Goal: Task Accomplishment & Management: Complete application form

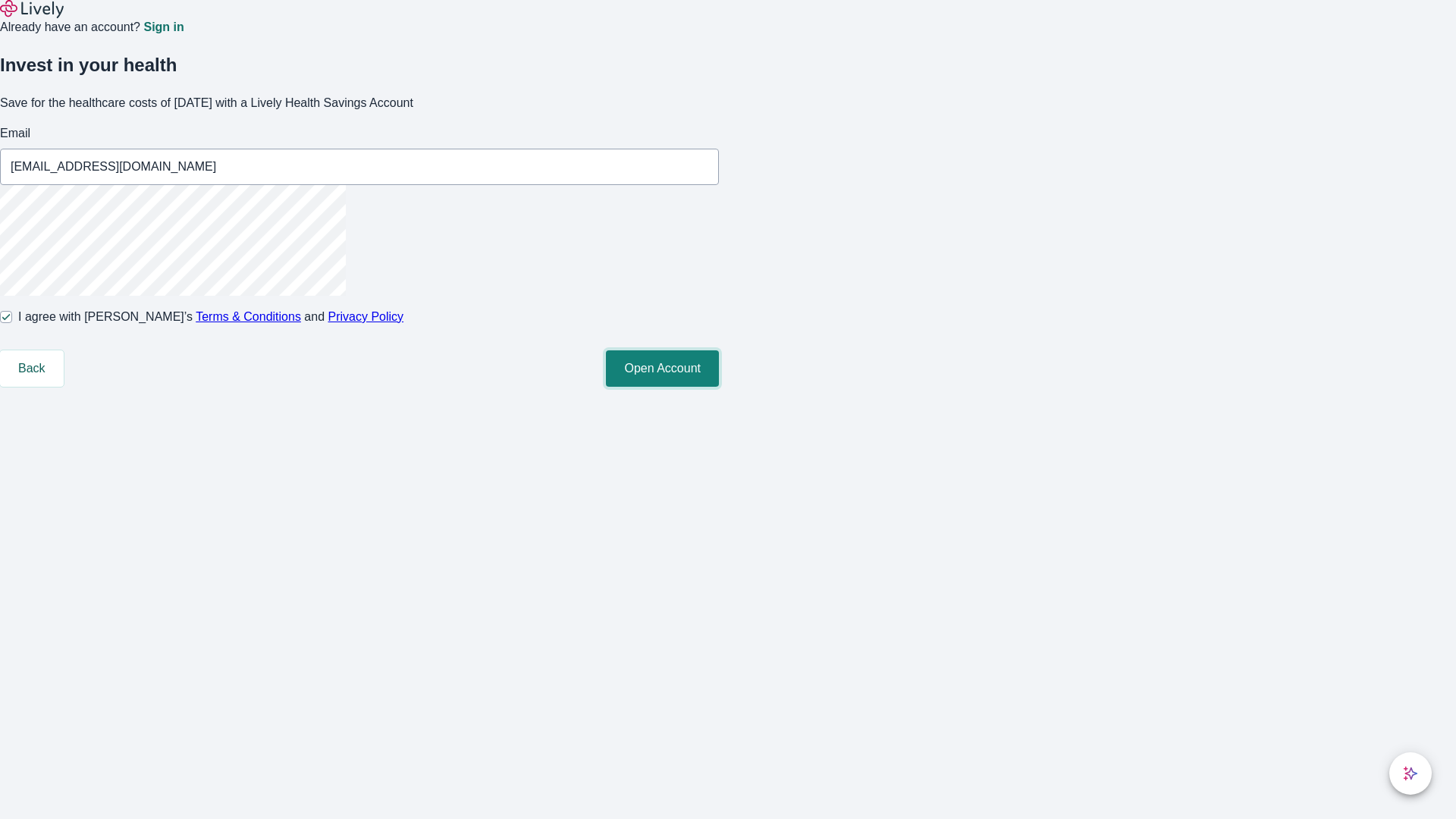
click at [719, 387] on button "Open Account" at bounding box center [662, 368] width 113 height 36
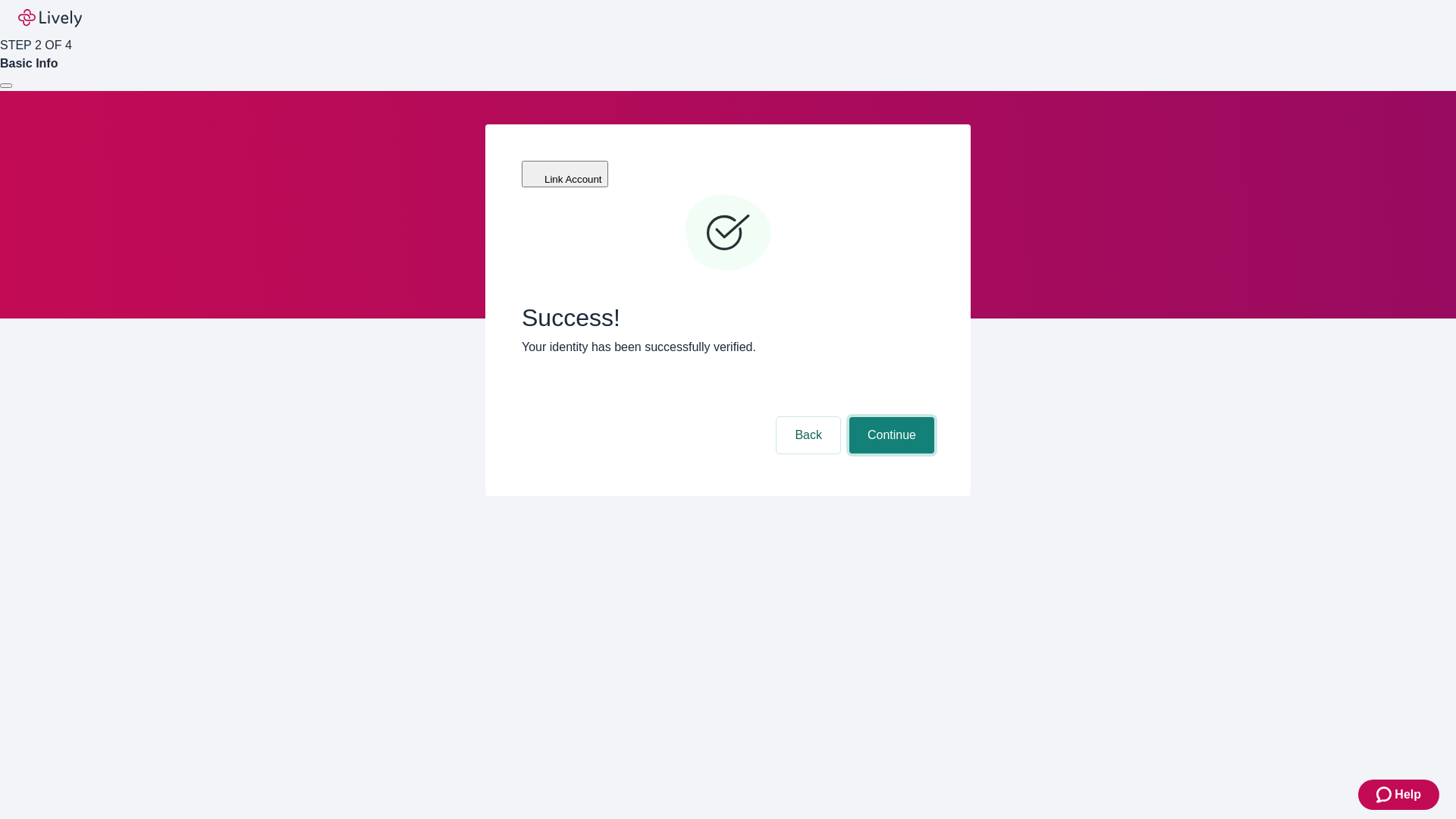
click at [889, 417] on button "Continue" at bounding box center [891, 435] width 85 height 36
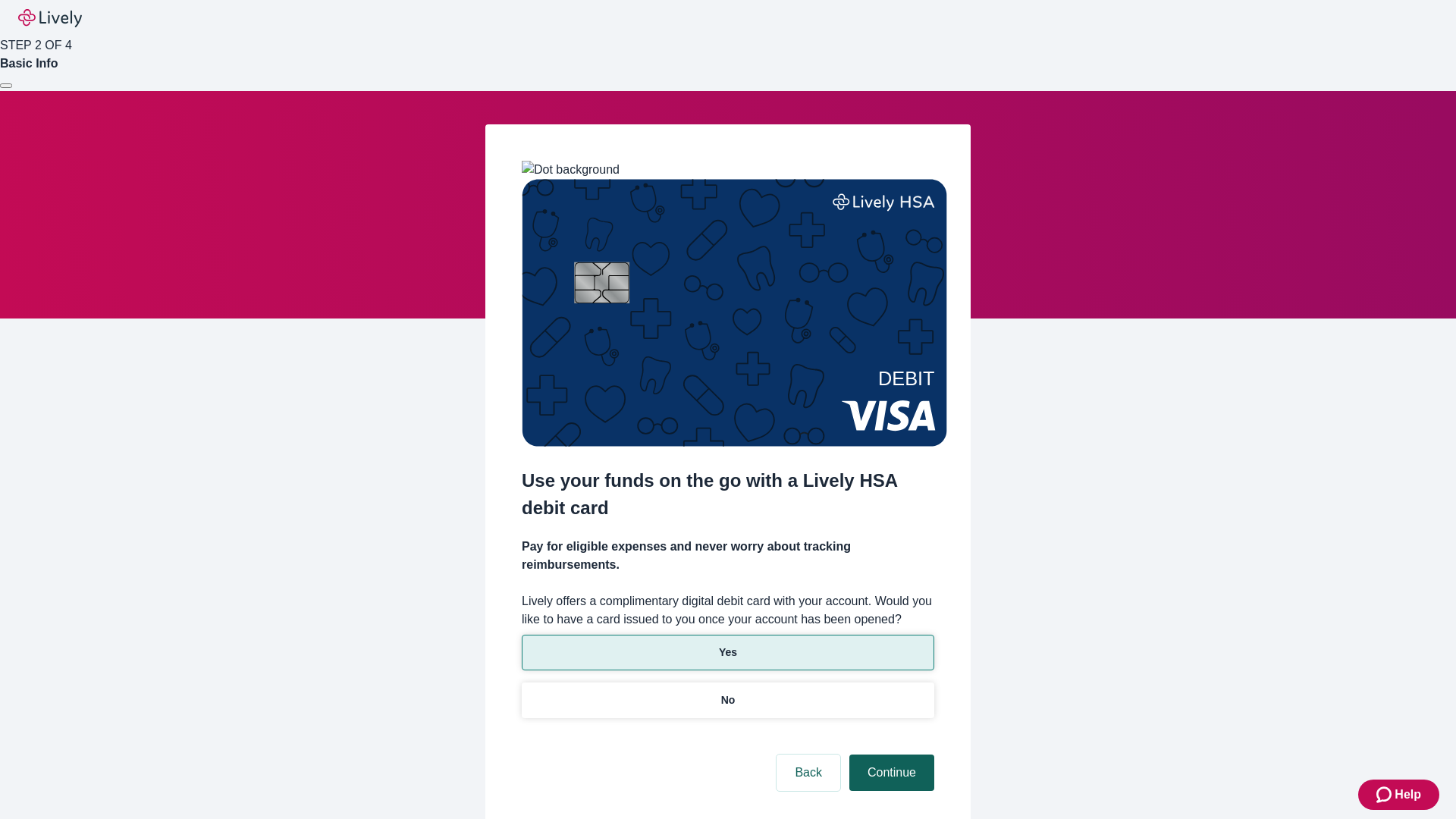
click at [727, 644] on p "Yes" at bounding box center [728, 652] width 18 height 16
click at [889, 754] on button "Continue" at bounding box center [891, 772] width 85 height 36
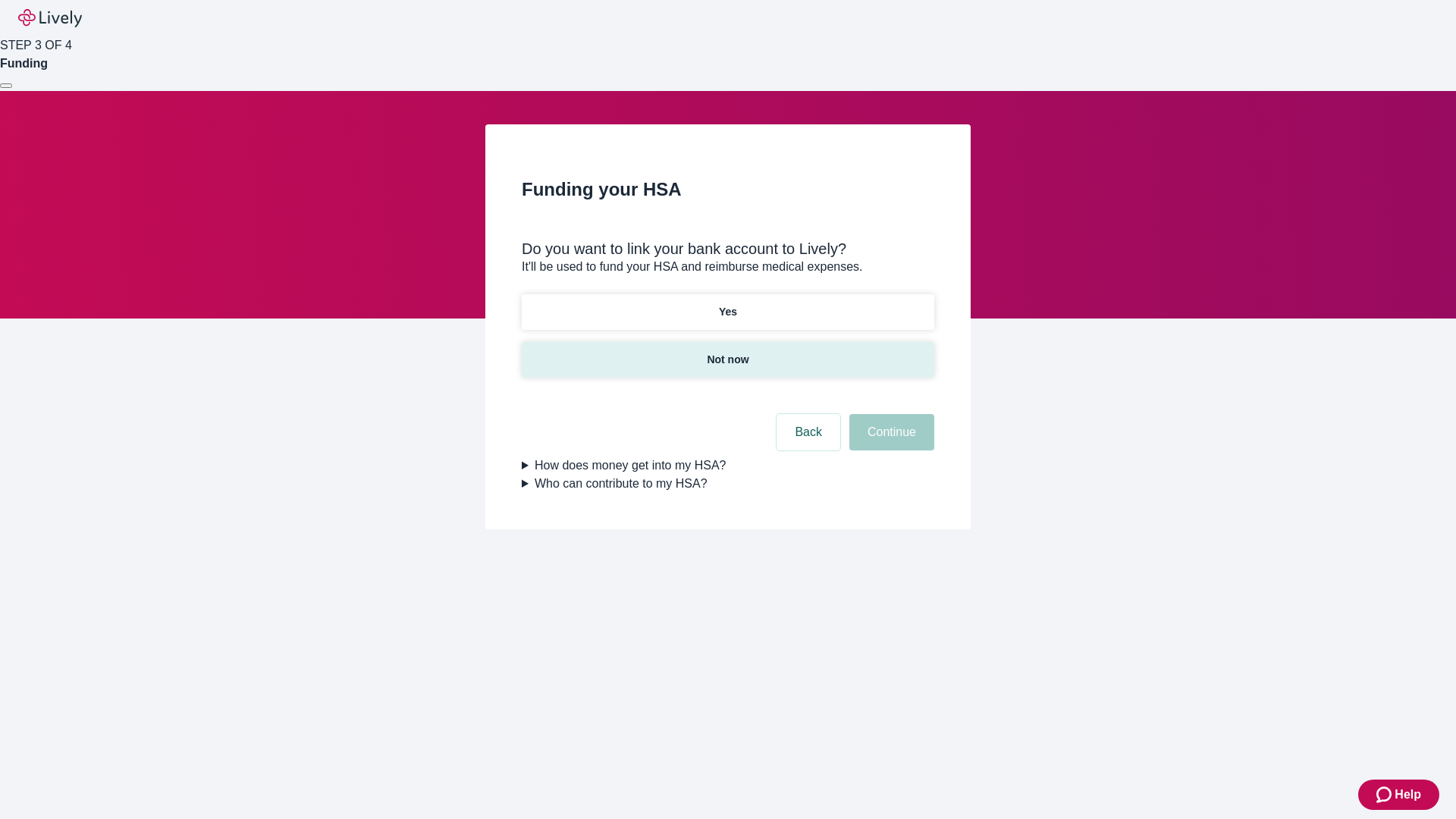
click at [727, 352] on p "Not now" at bounding box center [728, 360] width 42 height 16
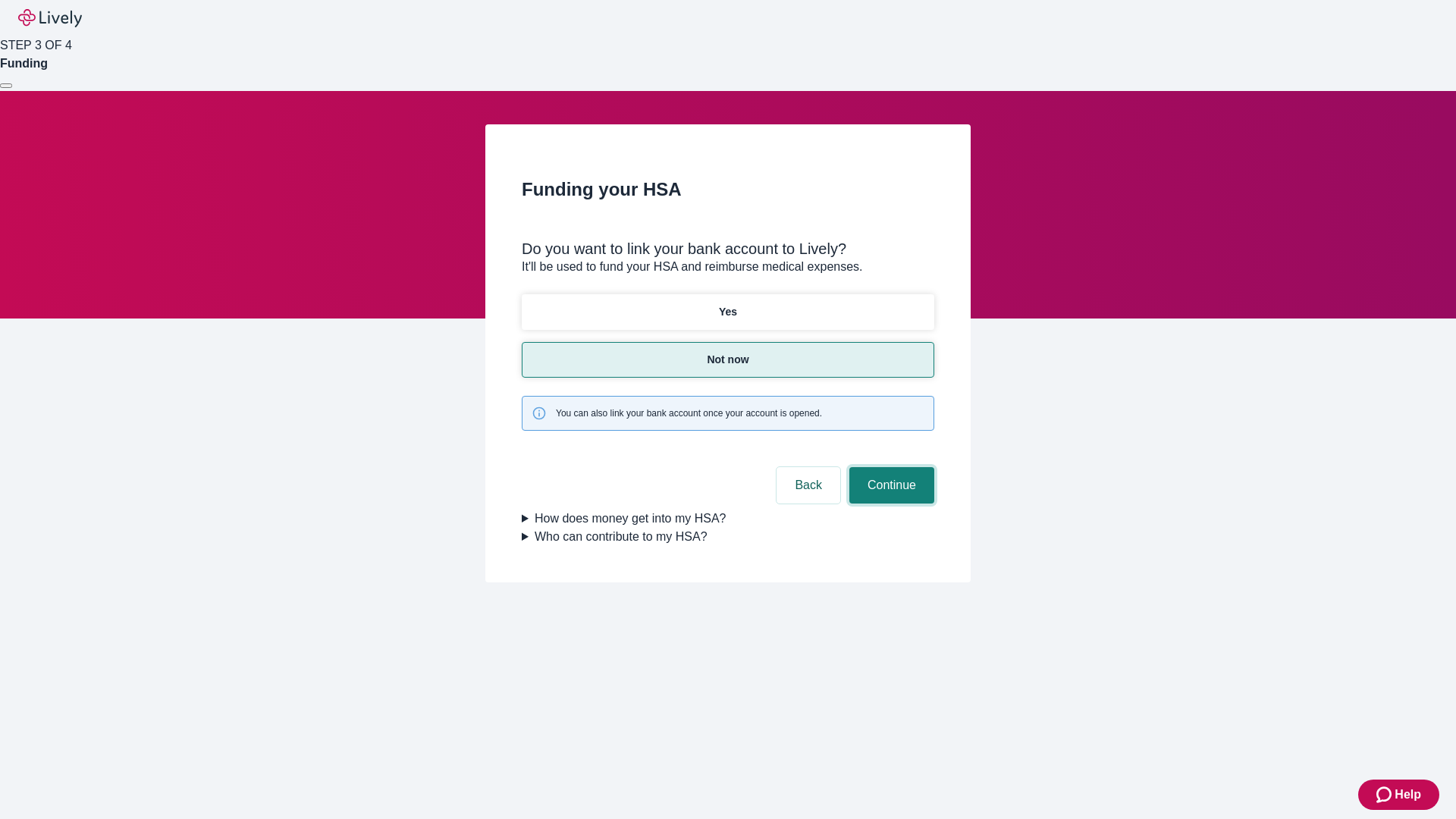
click at [889, 467] on button "Continue" at bounding box center [891, 485] width 85 height 36
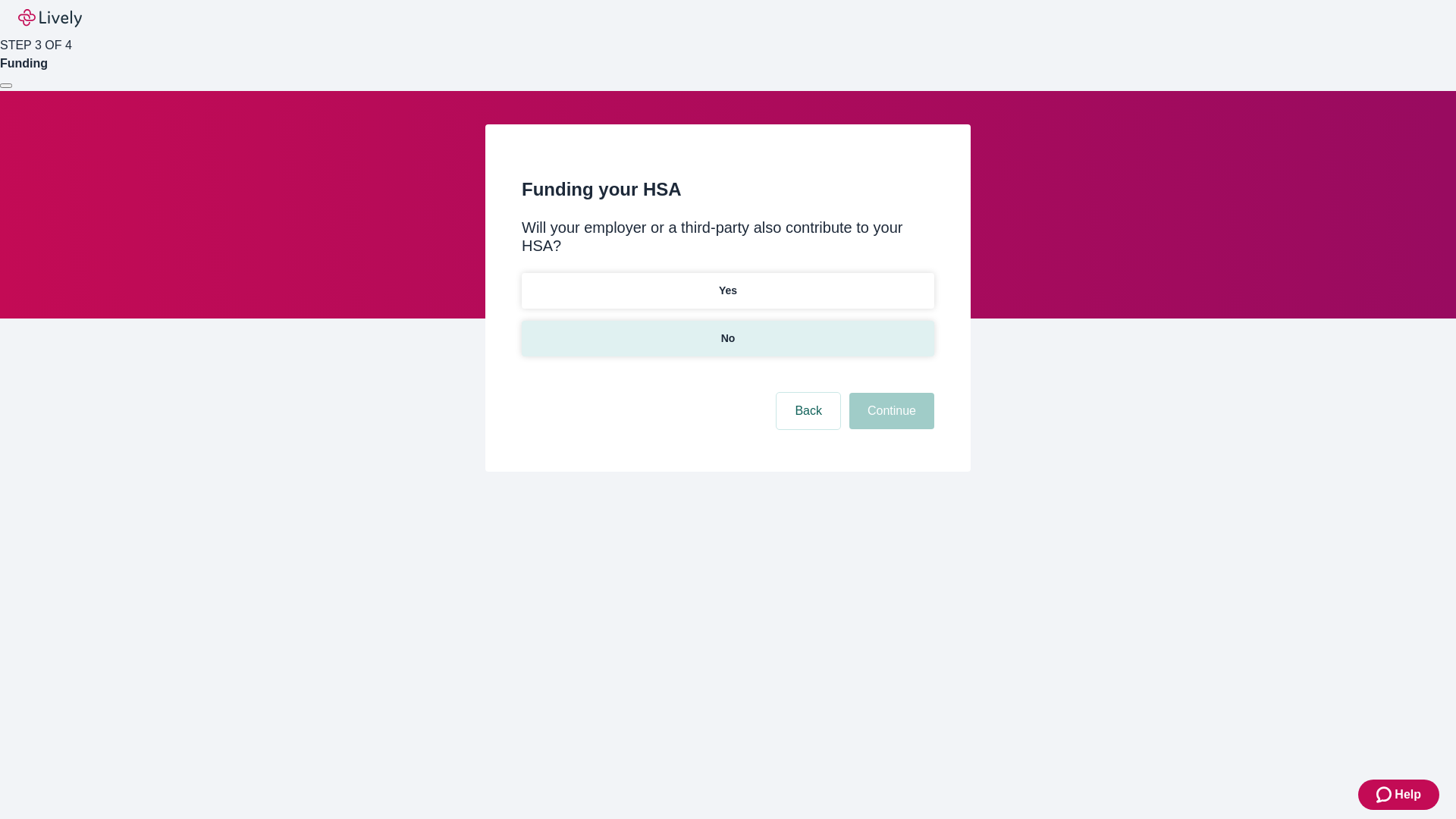
click at [727, 331] on p "No" at bounding box center [728, 339] width 14 height 16
click at [889, 393] on button "Continue" at bounding box center [891, 411] width 85 height 36
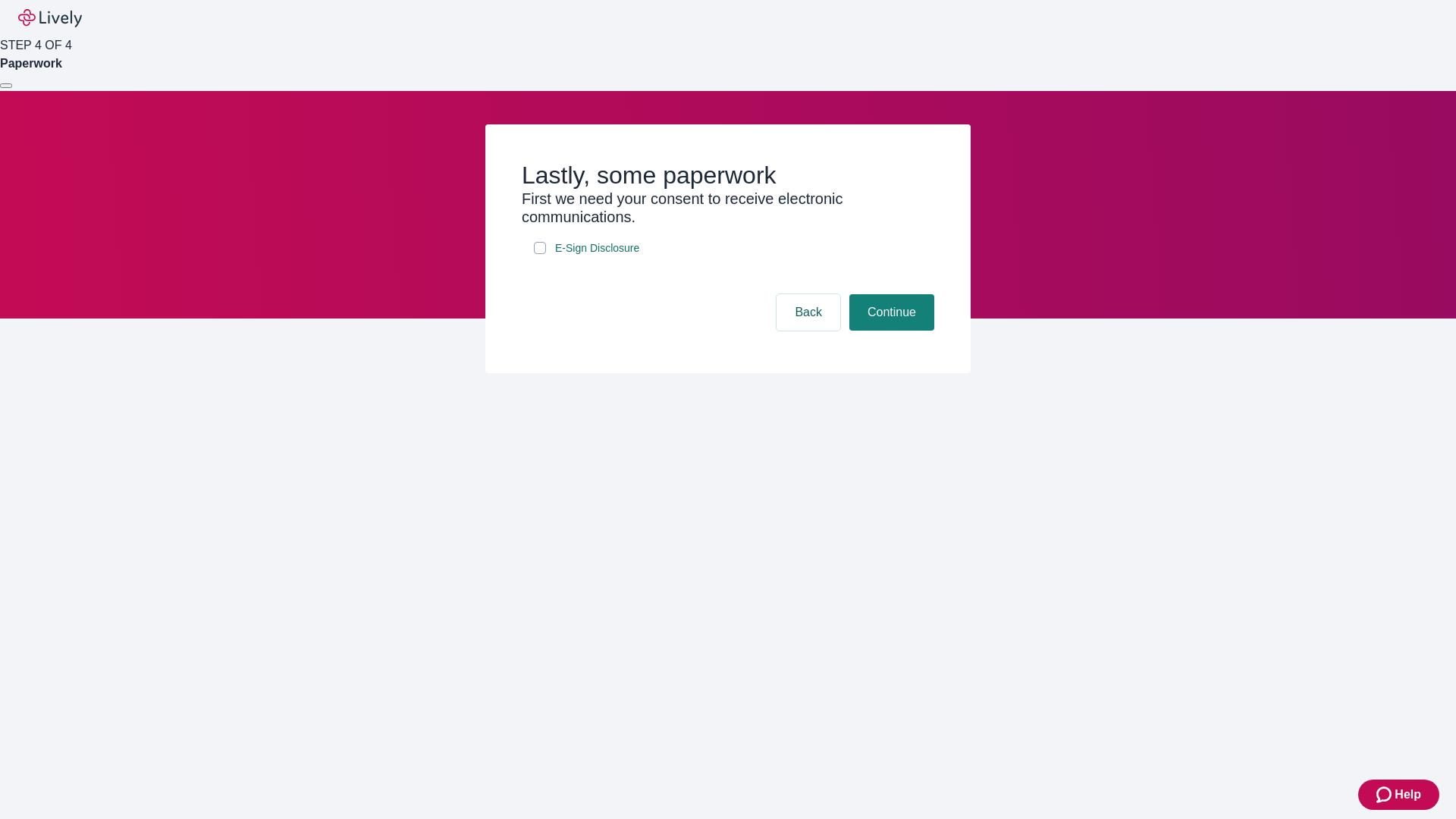
click at [540, 254] on input "E-Sign Disclosure" at bounding box center [540, 248] width 12 height 12
checkbox input "true"
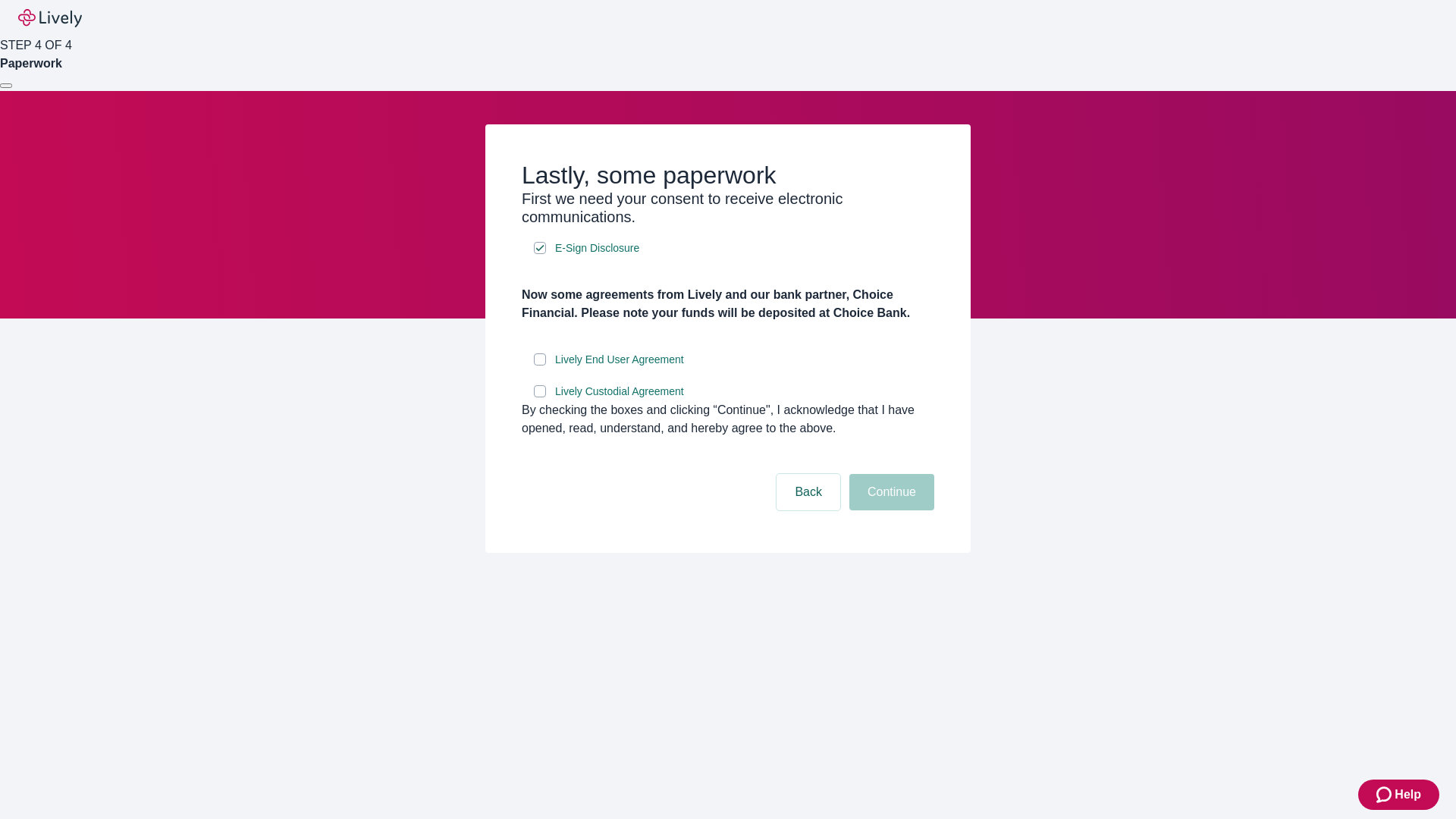
click at [540, 365] on input "Lively End User Agreement" at bounding box center [540, 359] width 12 height 12
checkbox input "true"
click at [540, 397] on input "Lively Custodial Agreement" at bounding box center [540, 391] width 12 height 12
checkbox input "true"
click at [889, 510] on button "Continue" at bounding box center [891, 492] width 85 height 36
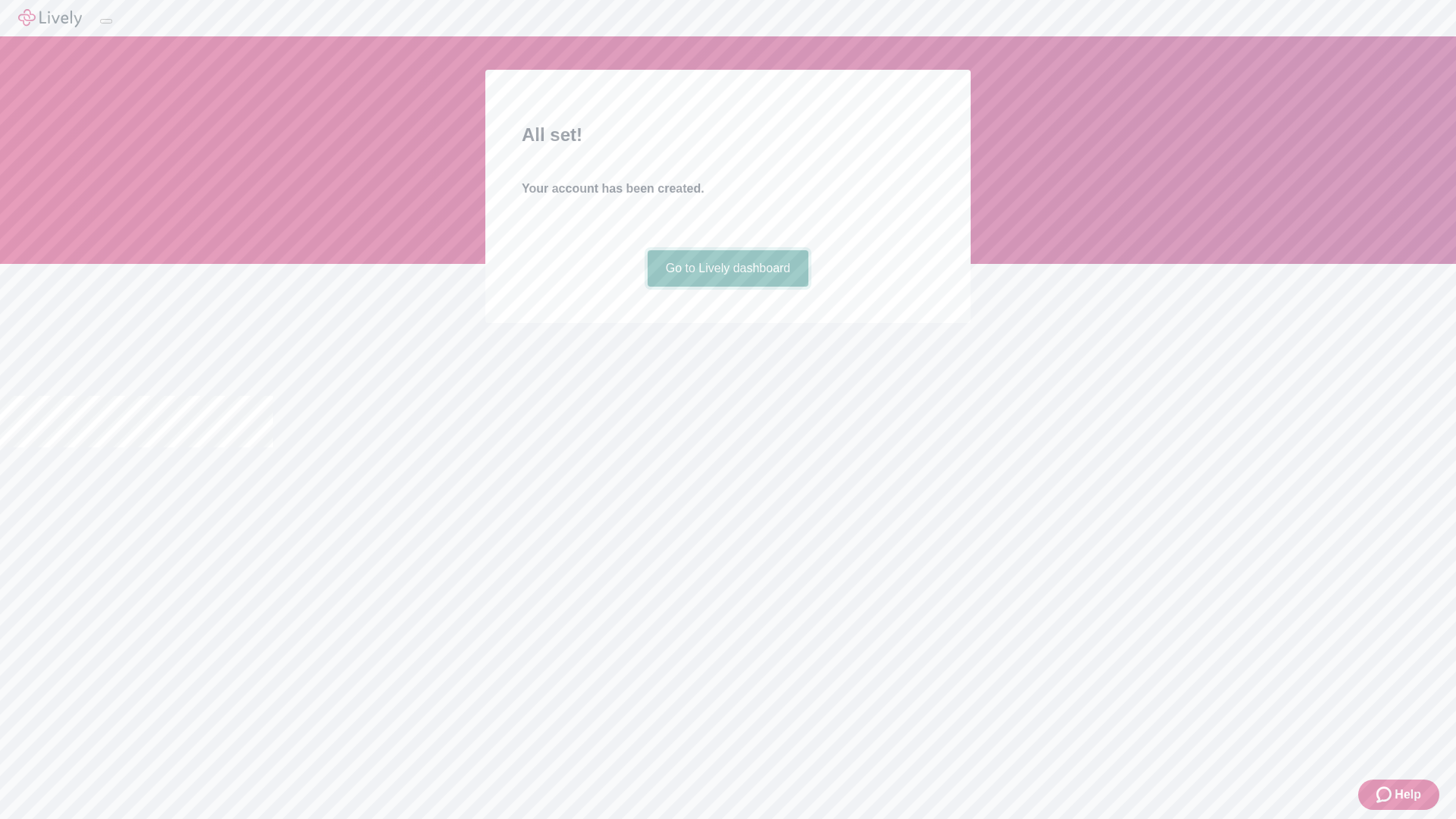
click at [727, 287] on link "Go to Lively dashboard" at bounding box center [727, 268] width 161 height 36
